Goal: Book appointment/travel/reservation

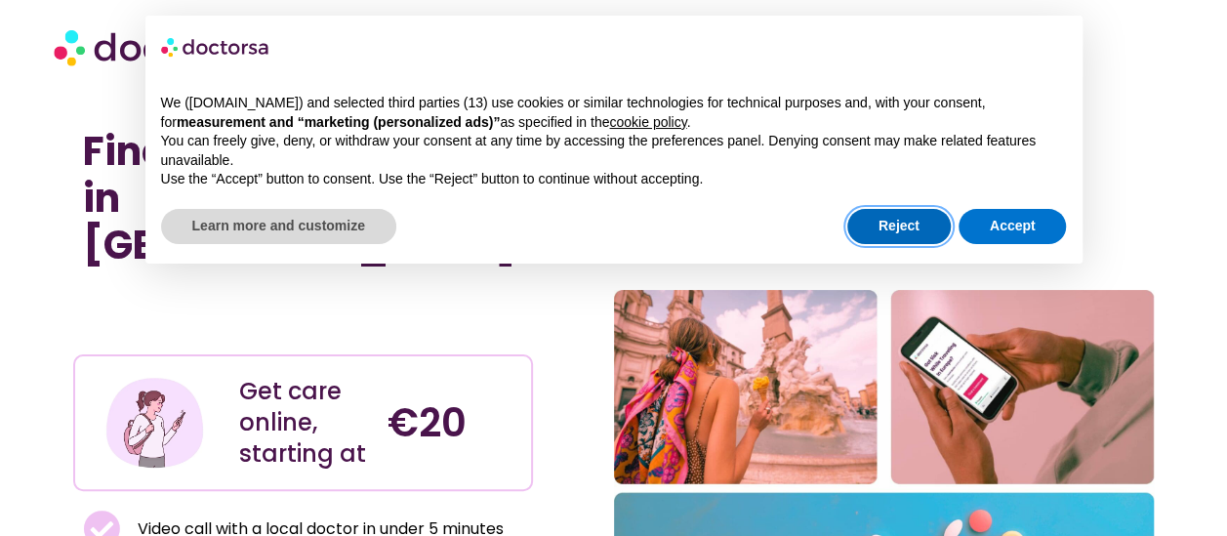
click at [908, 229] on button "Reject" at bounding box center [898, 226] width 103 height 35
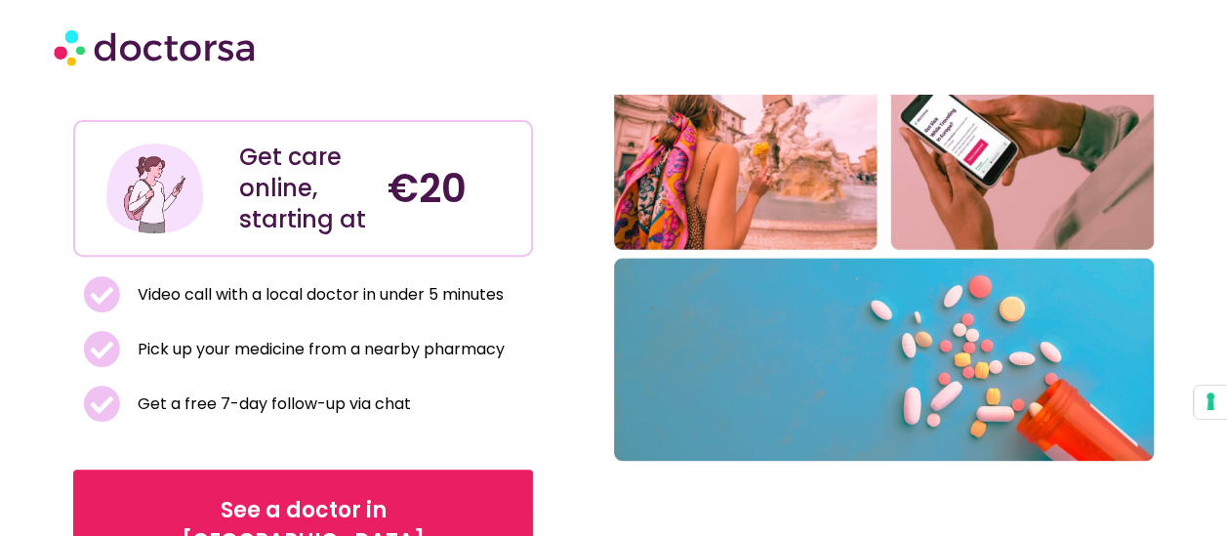
scroll to position [293, 0]
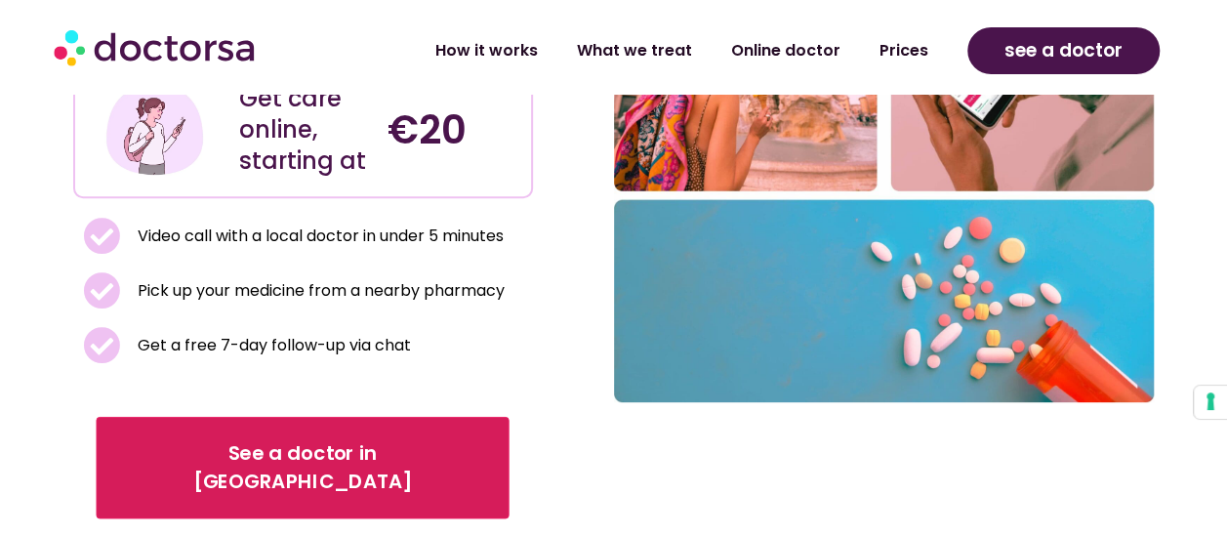
click at [277, 439] on span "See a doctor in Italy" at bounding box center [303, 467] width 358 height 57
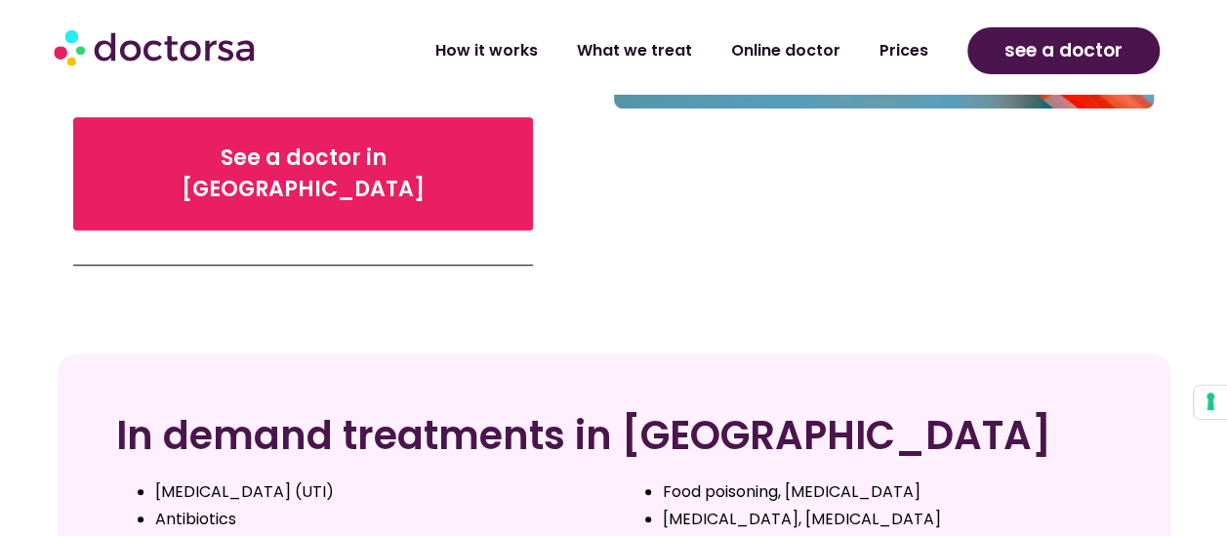
scroll to position [683, 0]
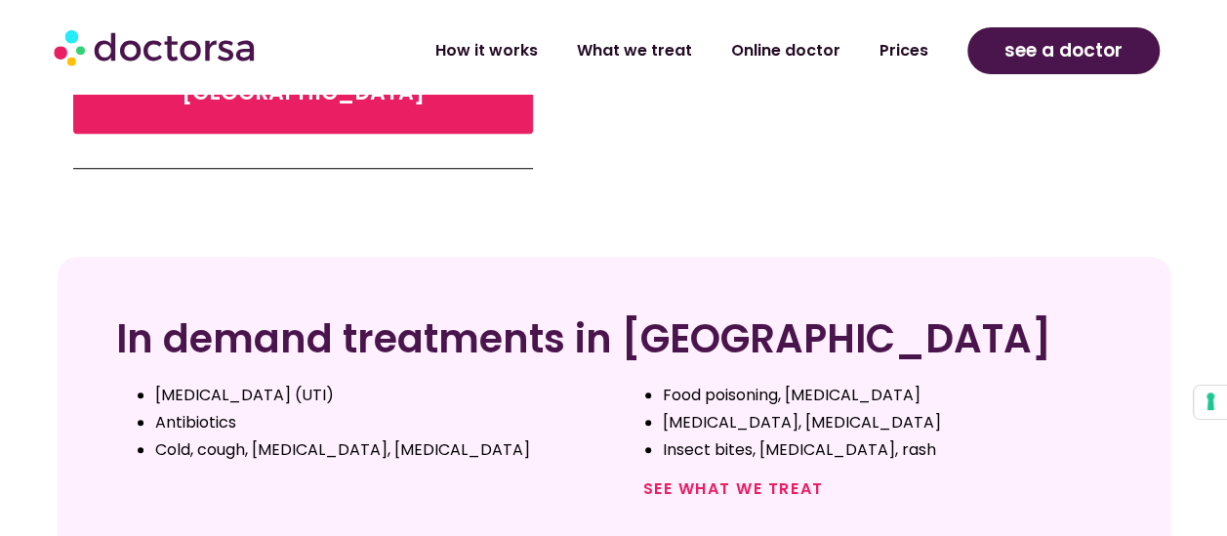
click at [778, 436] on li "Insect bites, scabies, rash" at bounding box center [887, 449] width 449 height 27
copy li "scabies"
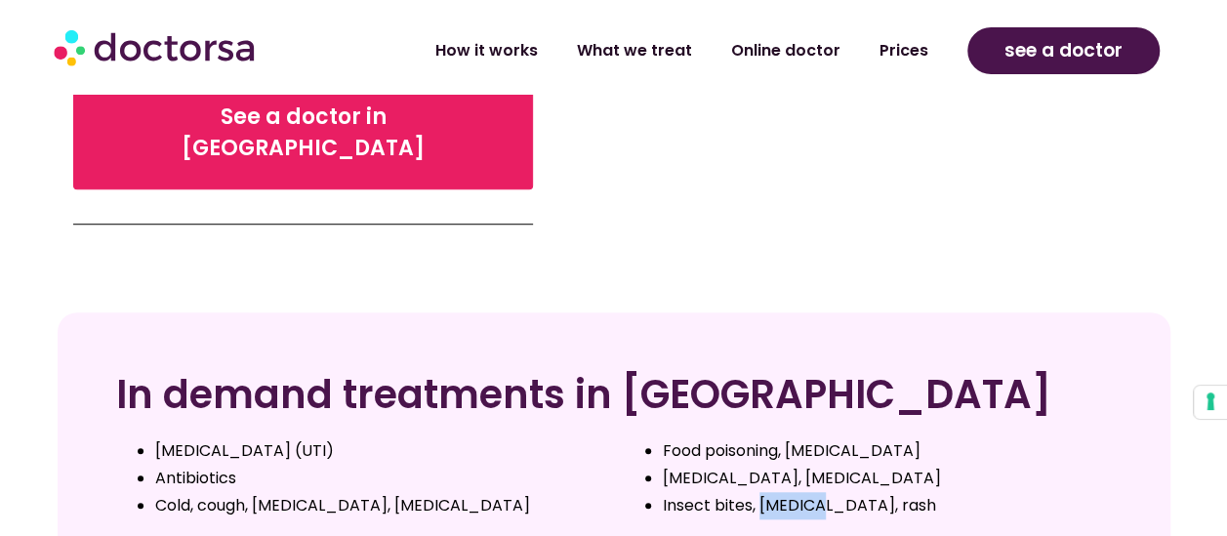
scroll to position [586, 0]
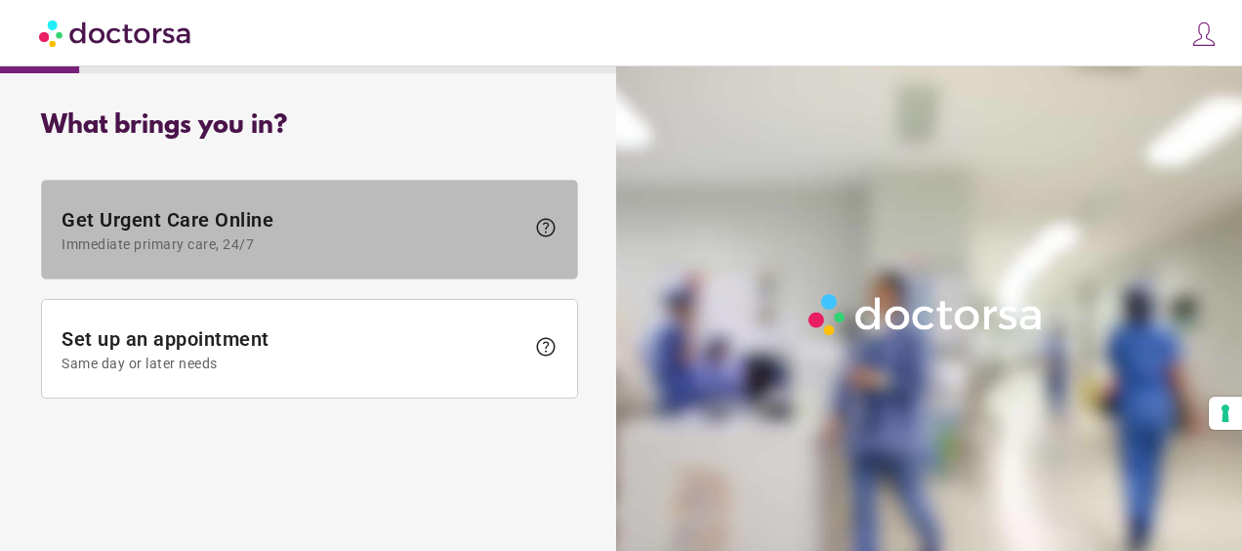
click at [285, 246] on span "Immediate primary care, 24/7" at bounding box center [293, 244] width 463 height 16
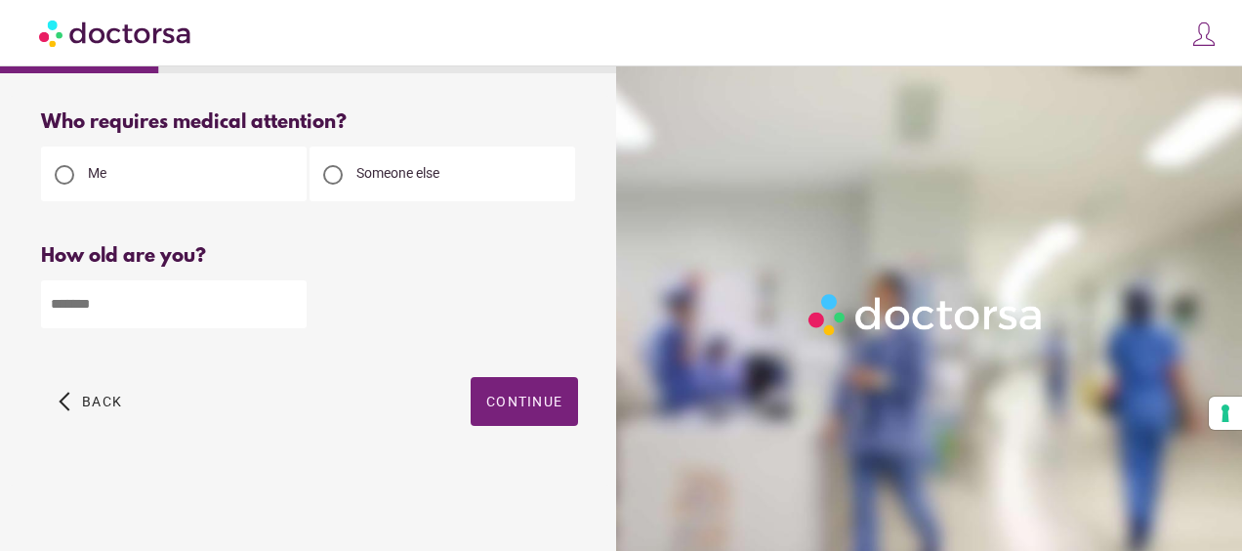
click at [362, 170] on span "Someone else" at bounding box center [397, 173] width 83 height 16
click at [519, 402] on span "Continue" at bounding box center [524, 401] width 76 height 16
